Goal: Task Accomplishment & Management: Use online tool/utility

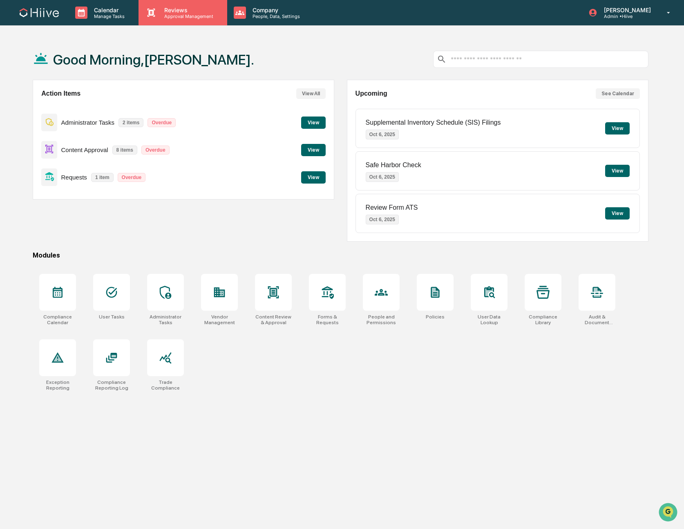
click at [170, 8] on p "Reviews" at bounding box center [188, 10] width 60 height 7
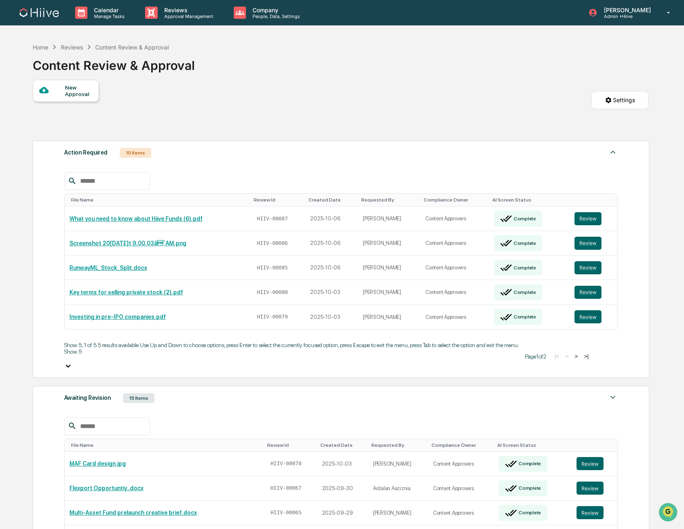
click at [99, 362] on div at bounding box center [291, 366] width 455 height 9
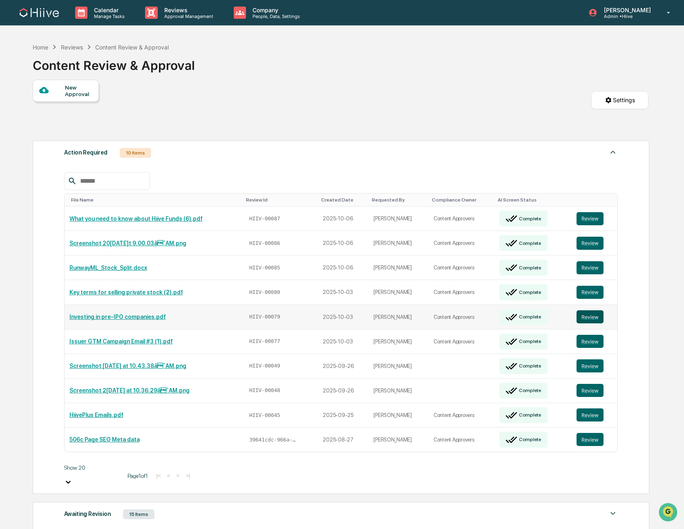
click at [598, 310] on button "Review" at bounding box center [589, 316] width 27 height 13
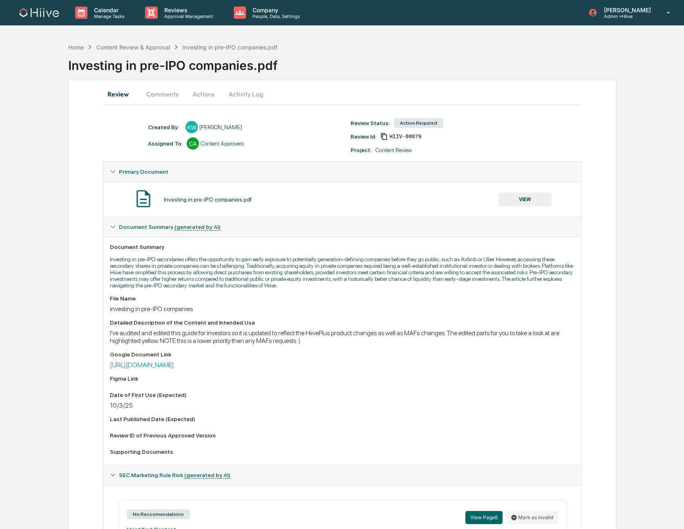
click at [163, 93] on button "Comments" at bounding box center [162, 94] width 45 height 20
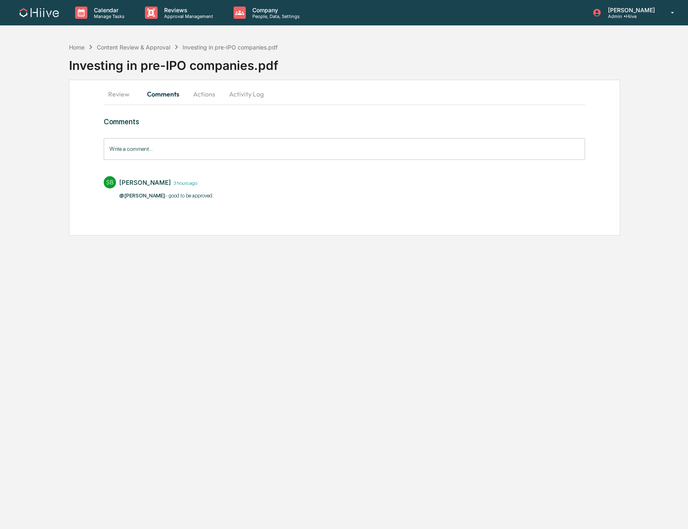
click at [203, 92] on button "Actions" at bounding box center [204, 94] width 37 height 20
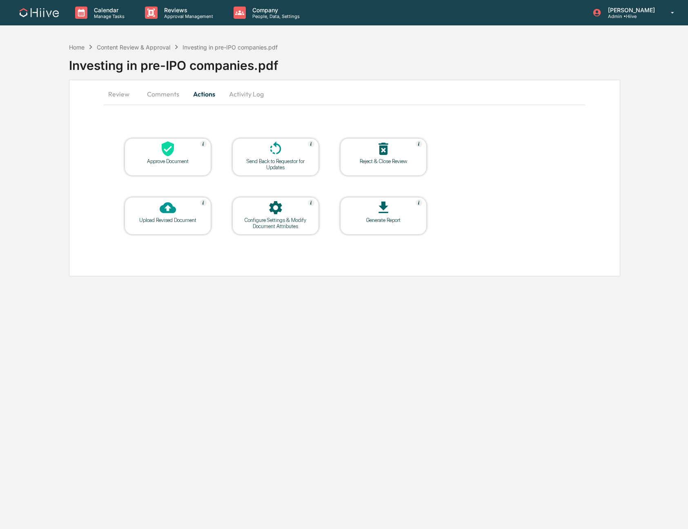
click at [158, 155] on div at bounding box center [168, 150] width 82 height 18
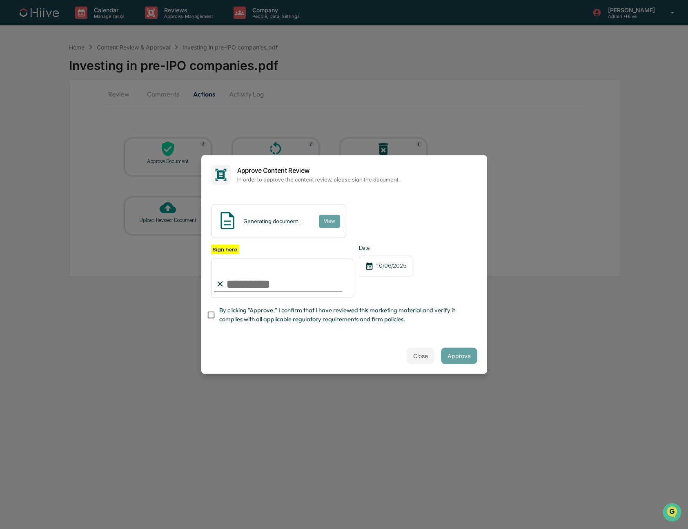
click at [284, 310] on span "By clicking "Approve," I confirm that I have reviewed this marketing material a…" at bounding box center [345, 315] width 252 height 18
click at [308, 275] on input "Sign here" at bounding box center [282, 277] width 143 height 39
click at [0, 528] on com-1password-button at bounding box center [0, 529] width 0 height 0
type input "**********"
click at [457, 357] on button "Approve" at bounding box center [459, 356] width 36 height 16
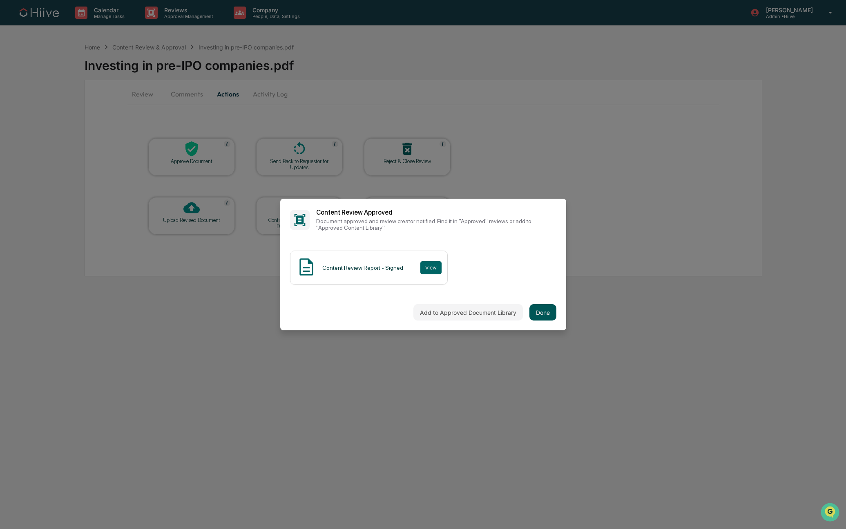
click at [536, 310] on button "Done" at bounding box center [542, 312] width 27 height 16
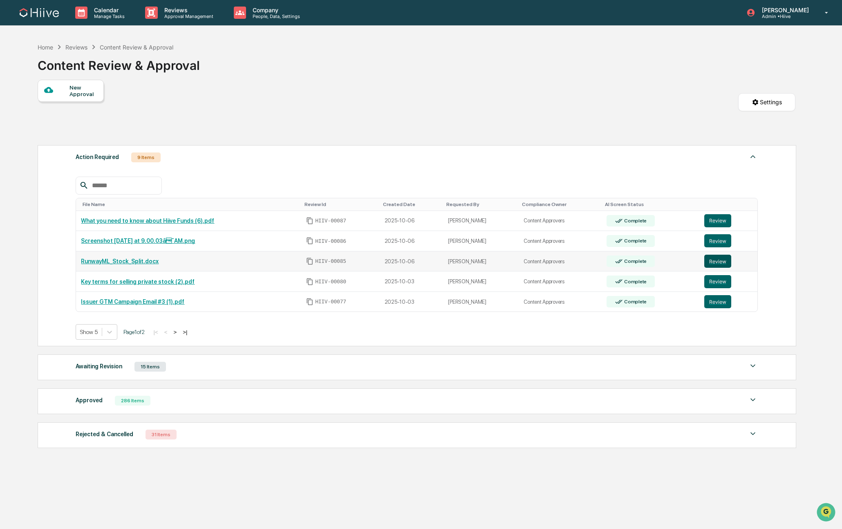
click at [688, 264] on button "Review" at bounding box center [717, 261] width 27 height 13
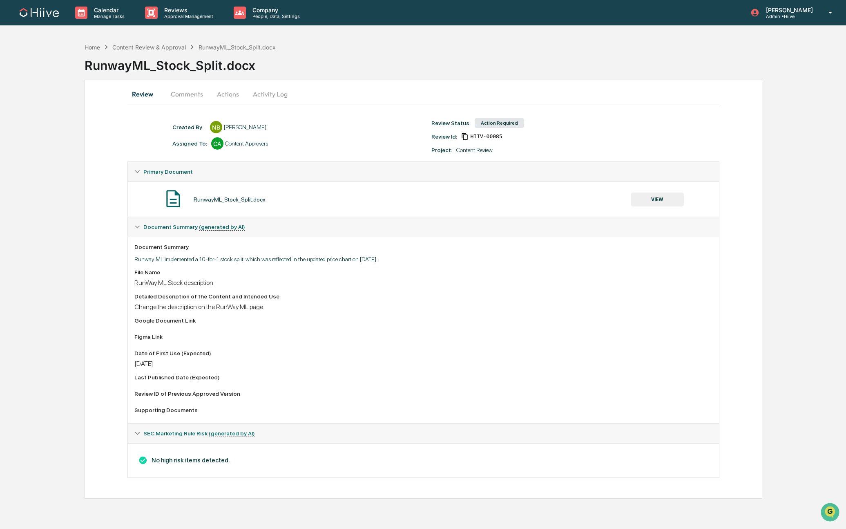
click at [181, 91] on button "Comments" at bounding box center [186, 94] width 45 height 20
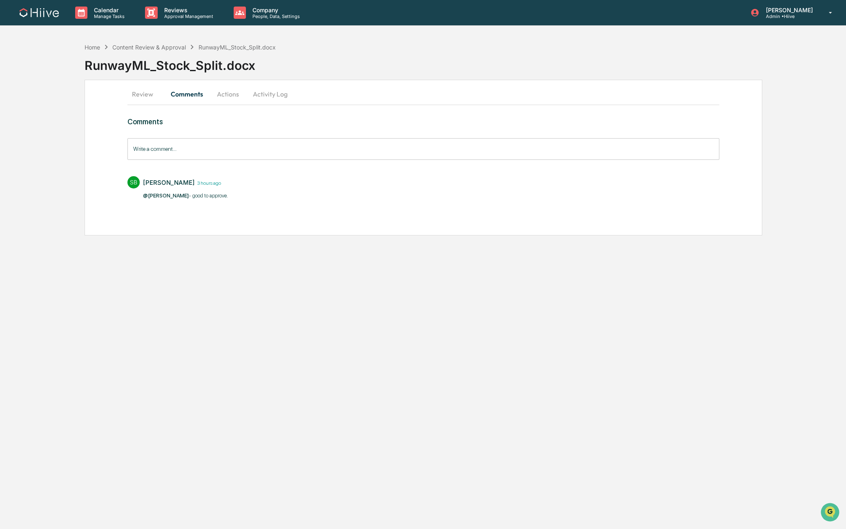
click at [216, 94] on button "Actions" at bounding box center [228, 94] width 37 height 20
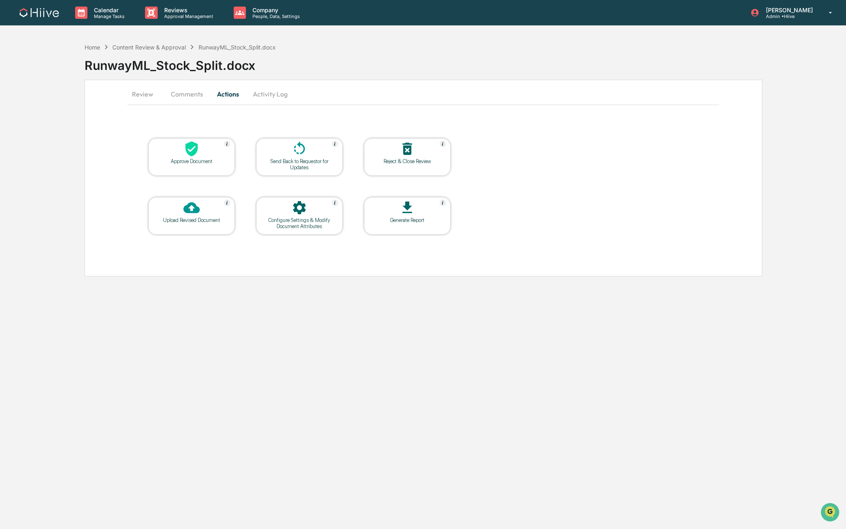
click at [172, 158] on div "Approve Document" at bounding box center [192, 161] width 74 height 6
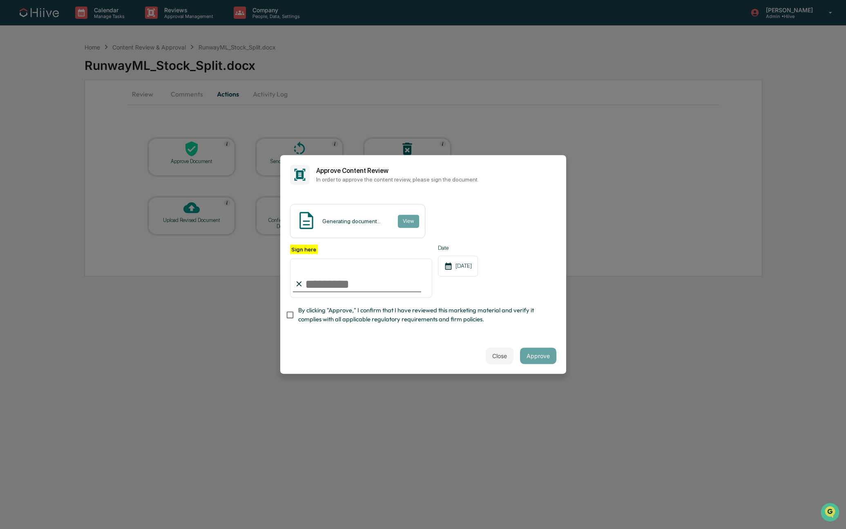
type input "**********"
drag, startPoint x: 353, startPoint y: 315, endPoint x: 389, endPoint y: 316, distance: 36.4
click at [353, 315] on span "By clicking "Approve," I confirm that I have reviewed this marketing material a…" at bounding box center [424, 315] width 252 height 18
